Goal: Task Accomplishment & Management: Manage account settings

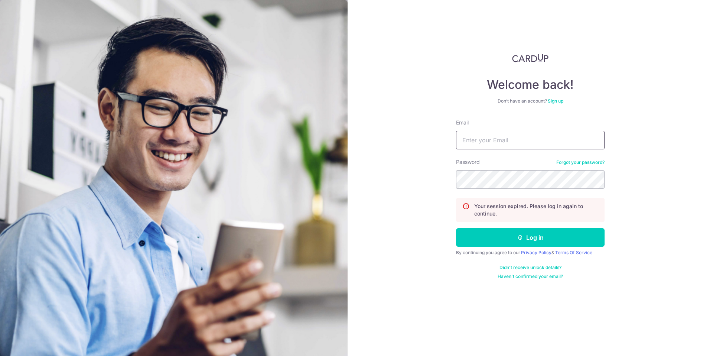
click at [527, 140] on input "Email" at bounding box center [530, 140] width 149 height 19
type input "[EMAIL_ADDRESS][DOMAIN_NAME]"
click at [489, 227] on form "Email [EMAIL_ADDRESS][DOMAIN_NAME] Password Forgot your password? Your session …" at bounding box center [530, 199] width 149 height 161
click at [490, 230] on button "Log in" at bounding box center [530, 237] width 149 height 19
